Goal: Navigation & Orientation: Find specific page/section

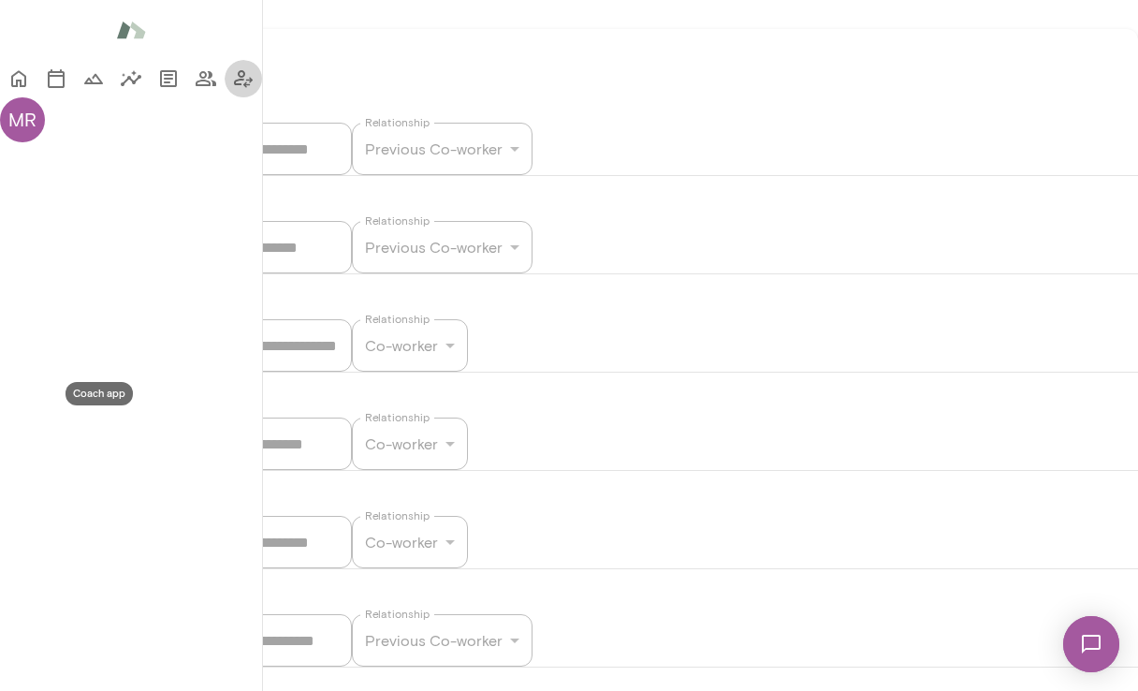
click at [232, 90] on icon "Coach app" at bounding box center [243, 78] width 22 height 22
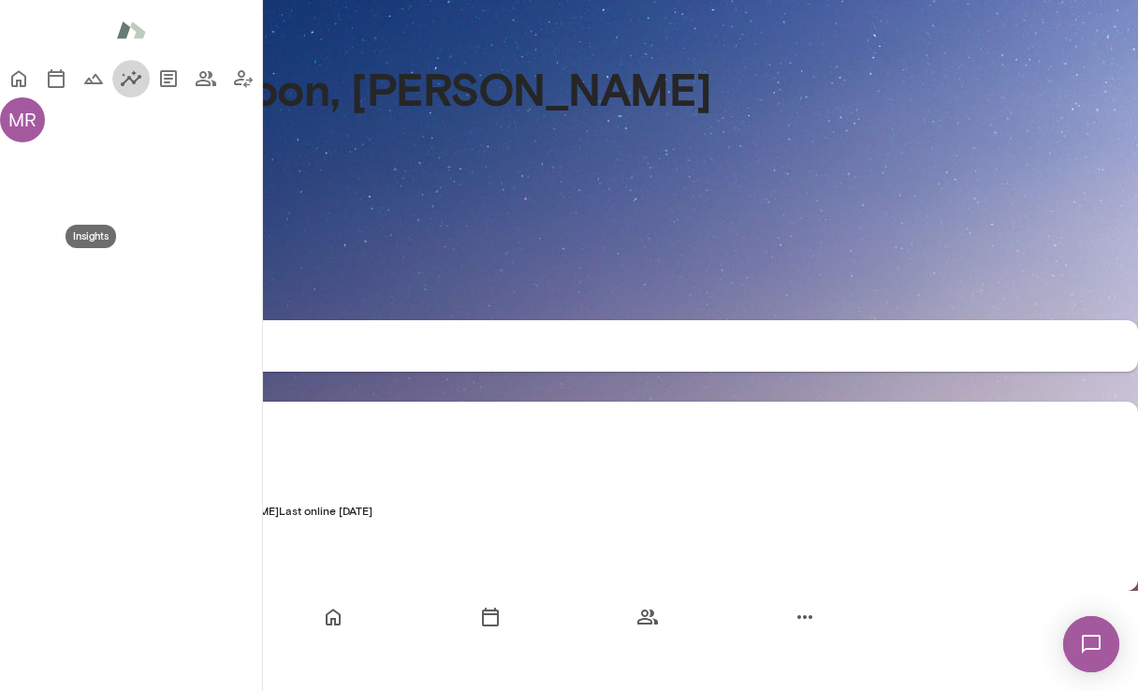
click at [120, 90] on icon "Insights" at bounding box center [131, 78] width 22 height 22
click at [112, 97] on button "Insights" at bounding box center [130, 78] width 37 height 37
